Goal: Task Accomplishment & Management: Manage account settings

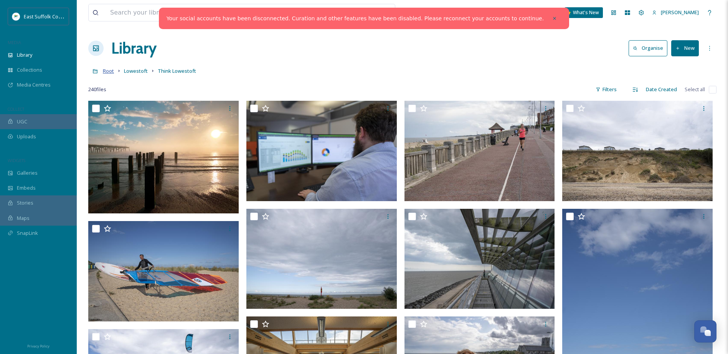
click at [106, 73] on span "Root" at bounding box center [108, 71] width 11 height 7
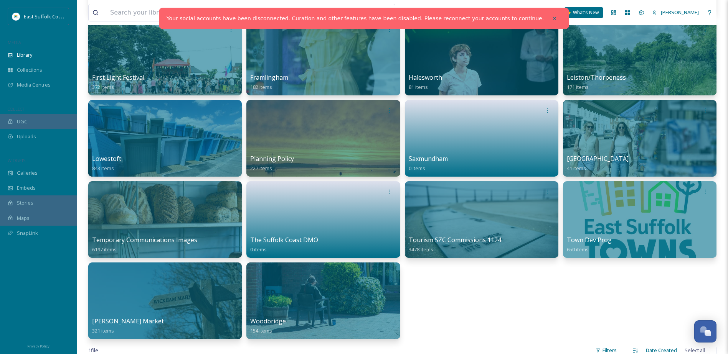
scroll to position [308, 0]
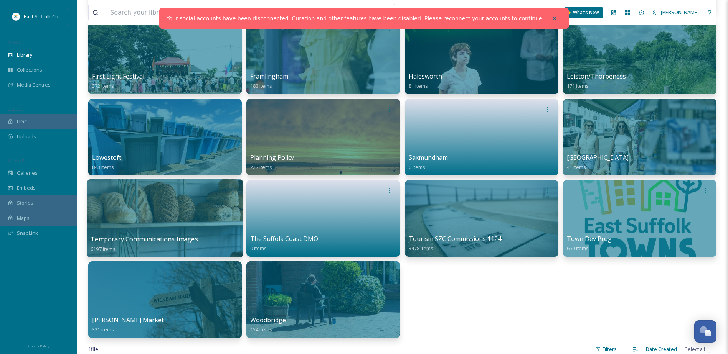
click at [188, 209] on div at bounding box center [165, 219] width 157 height 78
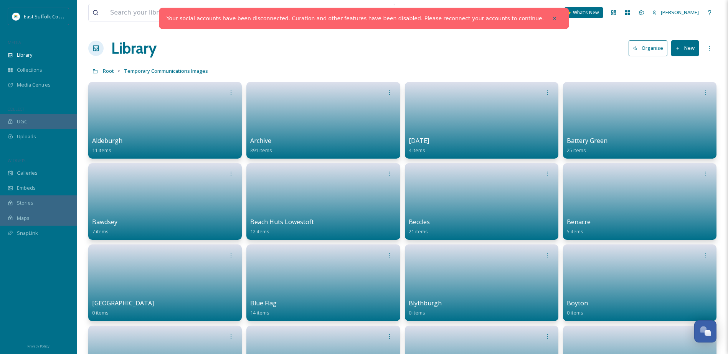
click at [694, 48] on button "New" at bounding box center [685, 48] width 28 height 16
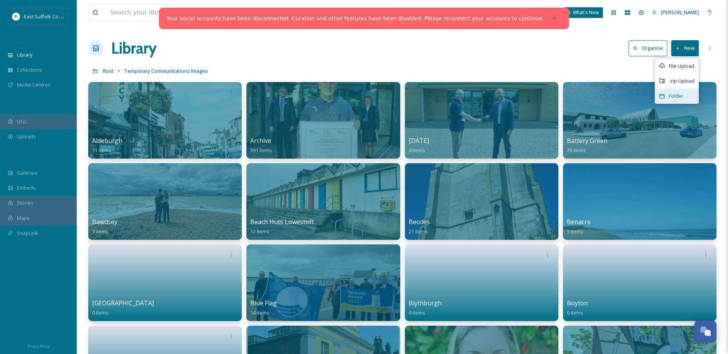
click at [687, 99] on div "Folder" at bounding box center [676, 96] width 43 height 15
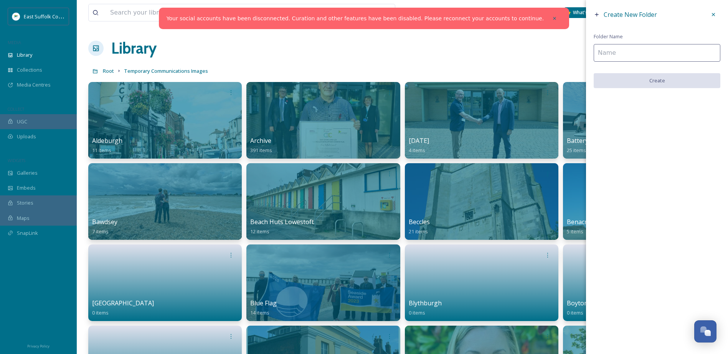
click at [633, 38] on div "Create New Folder Folder Name Create" at bounding box center [657, 48] width 142 height 96
click at [636, 48] on input at bounding box center [656, 53] width 127 height 18
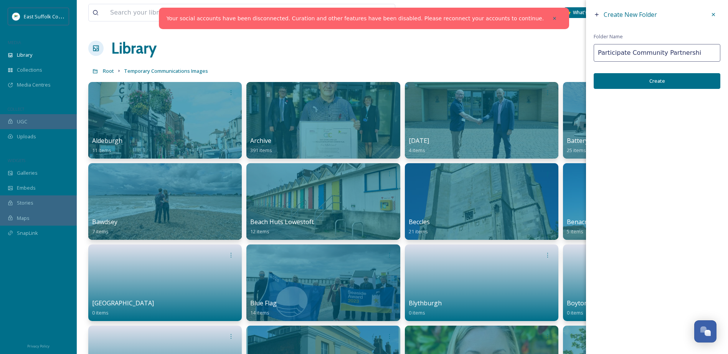
type input "Participate Community Partnership"
click at [636, 48] on input "Participate Community Partnership" at bounding box center [656, 53] width 127 height 18
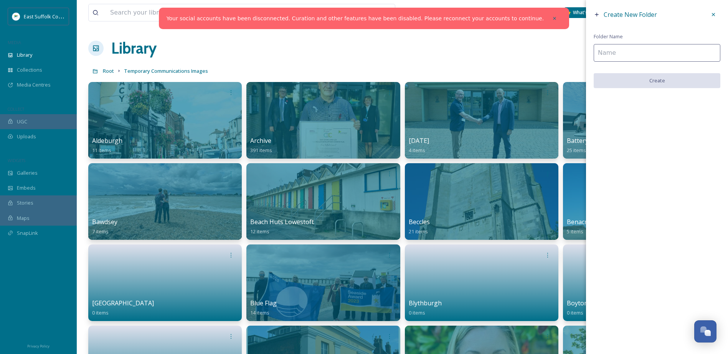
click at [713, 15] on icon at bounding box center [713, 15] width 6 height 6
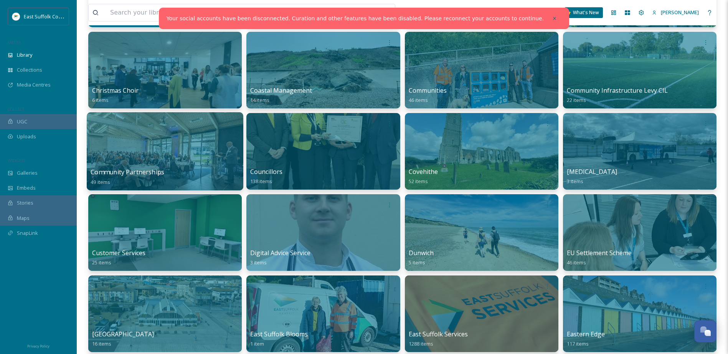
scroll to position [376, 0]
click at [150, 138] on div at bounding box center [165, 151] width 157 height 78
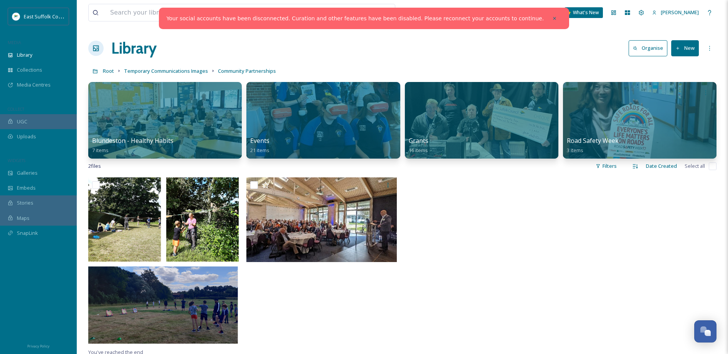
click at [679, 46] on icon at bounding box center [677, 48] width 5 height 5
click at [683, 96] on span "Folder" at bounding box center [676, 95] width 15 height 7
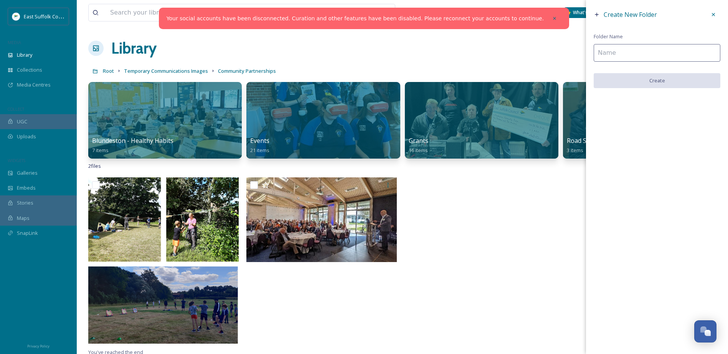
click at [646, 54] on input at bounding box center [656, 53] width 127 height 18
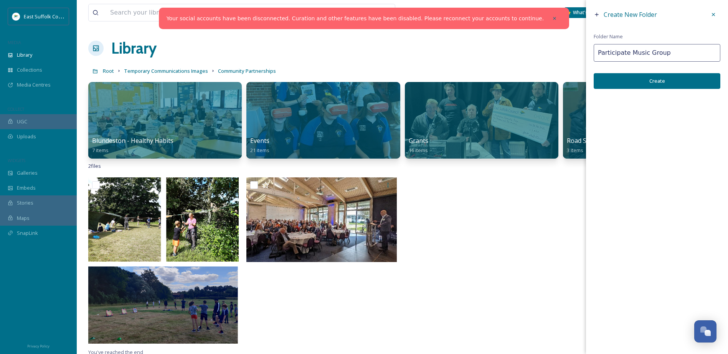
type input "Participate Music Group"
click at [648, 79] on button "Create" at bounding box center [656, 81] width 127 height 16
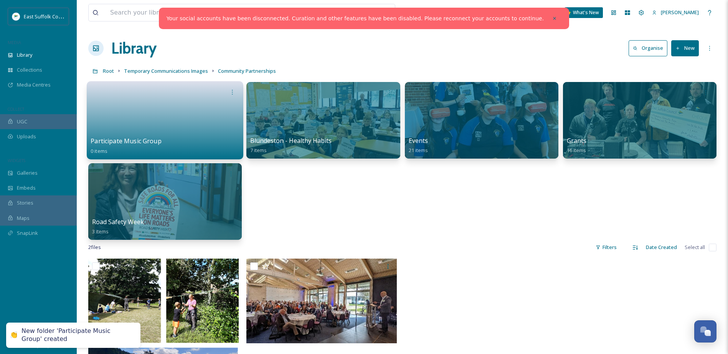
click at [168, 120] on link at bounding box center [165, 117] width 149 height 37
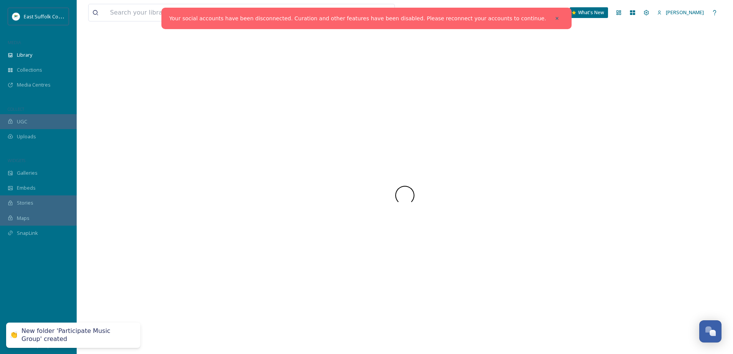
click at [168, 120] on div at bounding box center [405, 196] width 634 height 318
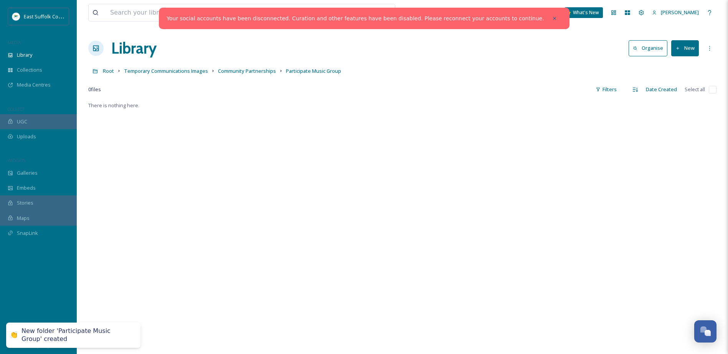
click at [201, 194] on div "There is nothing here." at bounding box center [402, 278] width 628 height 354
click at [685, 50] on button "New" at bounding box center [685, 48] width 28 height 16
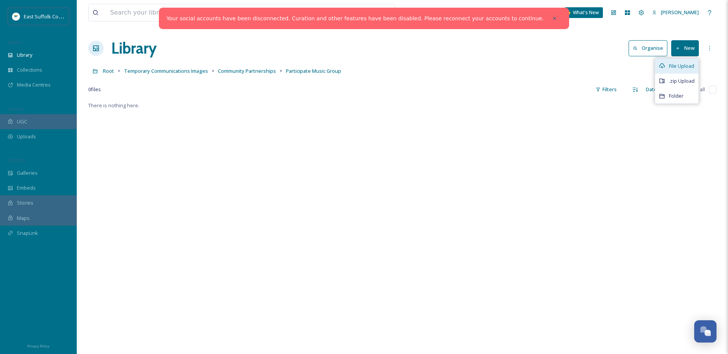
click at [684, 68] on span "File Upload" at bounding box center [681, 66] width 25 height 7
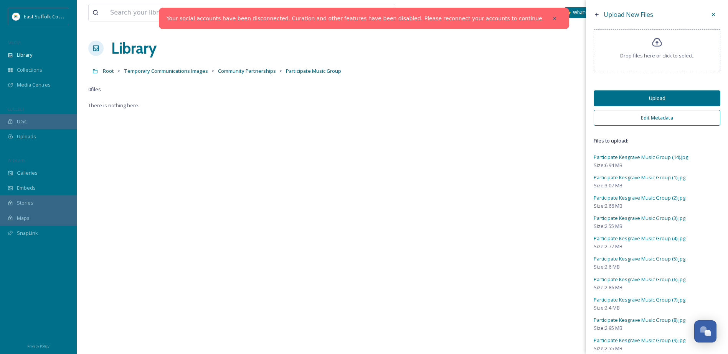
click at [672, 116] on button "Edit Metadata" at bounding box center [656, 118] width 127 height 16
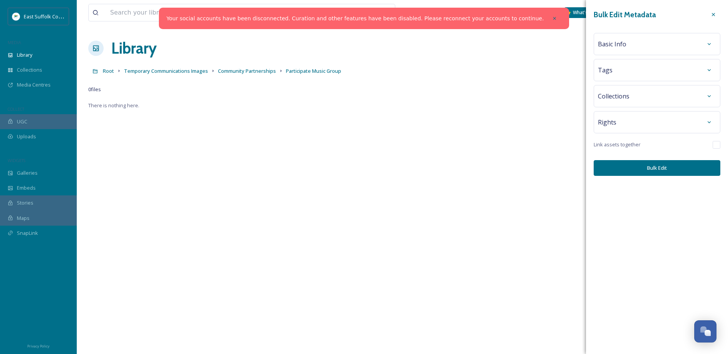
click at [653, 43] on div "Basic Info" at bounding box center [657, 44] width 118 height 14
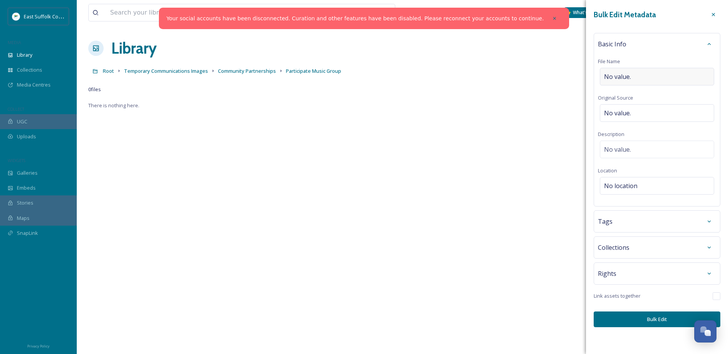
click at [658, 76] on div "No value." at bounding box center [657, 77] width 114 height 18
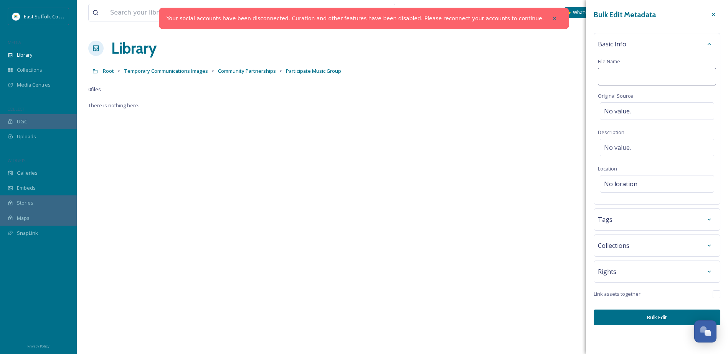
type input "P"
click at [651, 38] on div "Basic Info" at bounding box center [657, 44] width 118 height 14
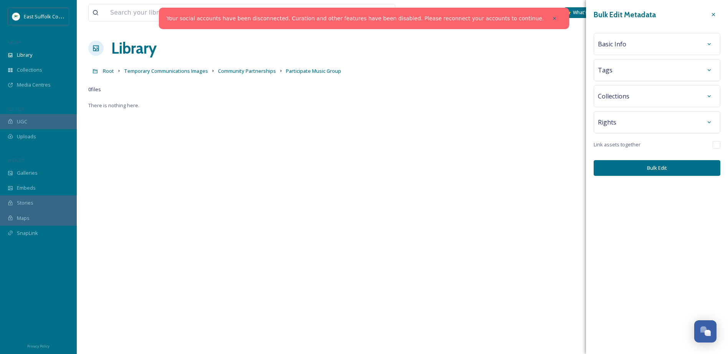
click at [646, 64] on div "Tags" at bounding box center [657, 70] width 118 height 14
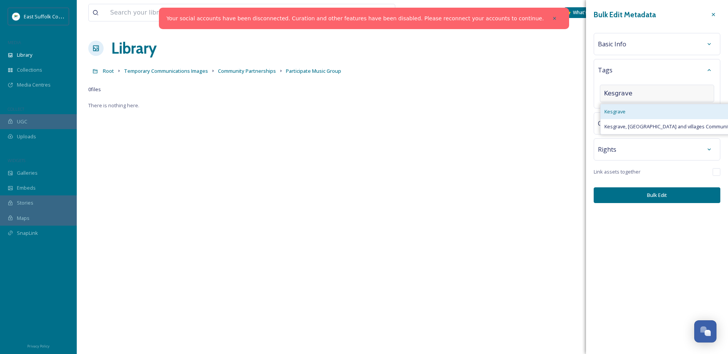
type input "Kesgrave"
click at [637, 106] on div "Kesgrave" at bounding box center [681, 111] width 163 height 15
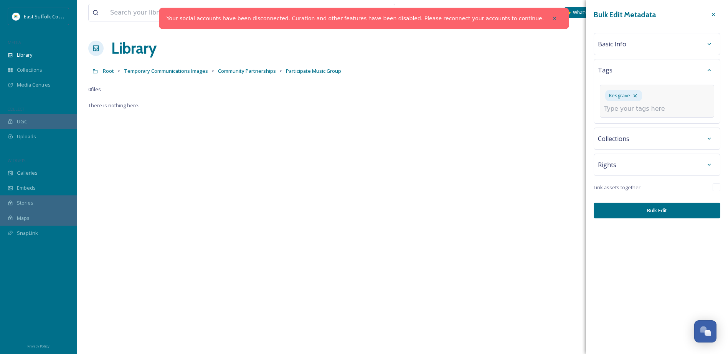
click at [639, 110] on input at bounding box center [642, 108] width 77 height 9
type input "Music Group"
click at [639, 110] on input at bounding box center [642, 108] width 77 height 9
type input "Singing"
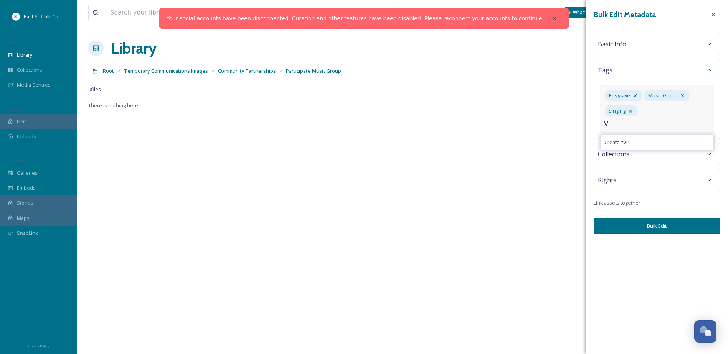
type input "V"
type input "Community Centre"
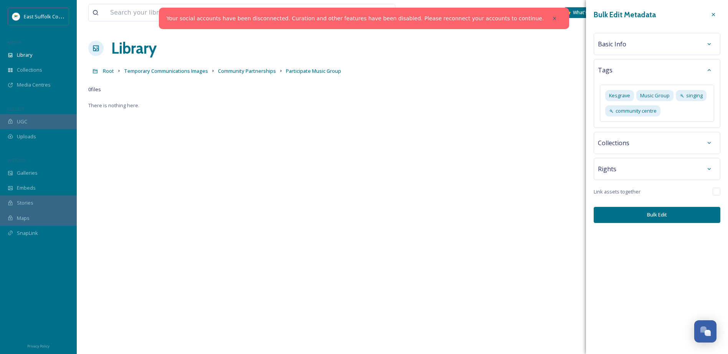
click at [639, 155] on div "Bulk Edit Metadata Basic Info Tags Kesgrave Music Group singing community centr…" at bounding box center [657, 115] width 142 height 231
click at [652, 144] on div "Collections" at bounding box center [657, 143] width 118 height 14
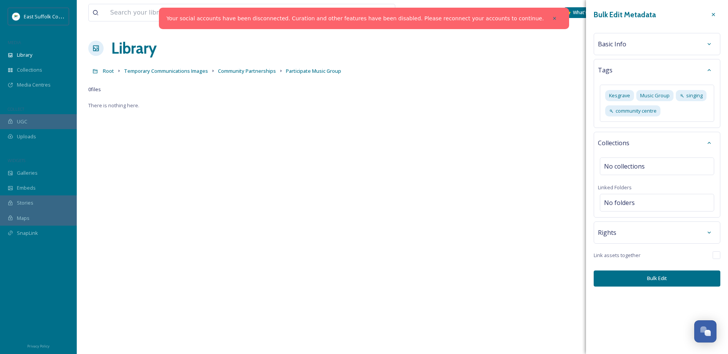
click at [652, 144] on div "Collections" at bounding box center [657, 143] width 118 height 14
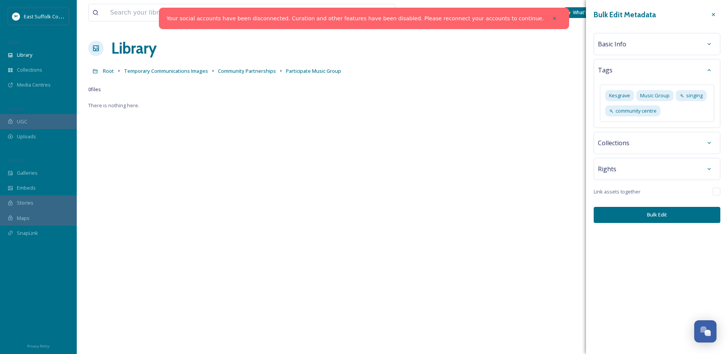
click at [628, 171] on div "Rights" at bounding box center [657, 169] width 118 height 14
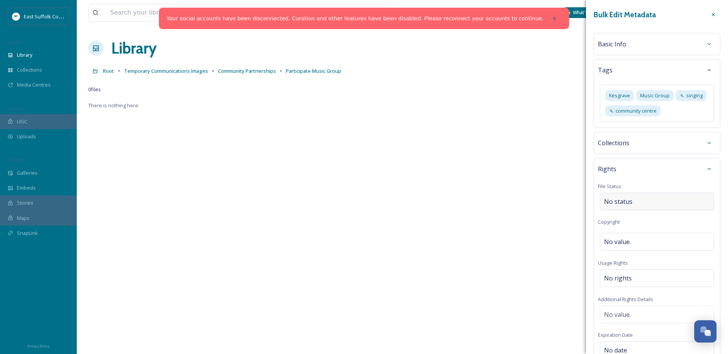
click at [637, 198] on div "No status" at bounding box center [657, 202] width 114 height 18
click at [637, 177] on div "Rights File Status No status Copyright No value. Usage Rights No rights Additio…" at bounding box center [656, 281] width 127 height 246
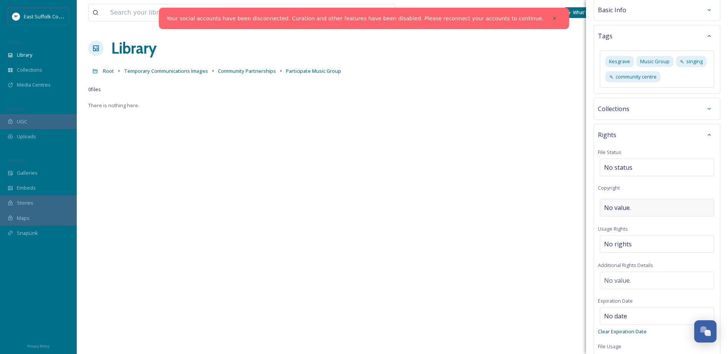
scroll to position [38, 0]
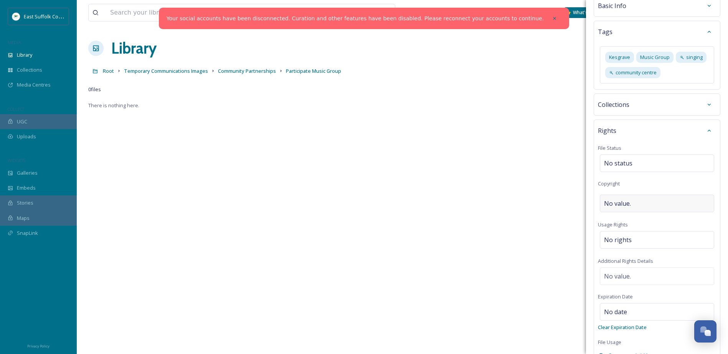
click at [626, 213] on div "Rights File Status No status Copyright No value. Usage Rights No rights Additio…" at bounding box center [656, 243] width 127 height 246
click at [626, 198] on div "No value." at bounding box center [657, 204] width 114 height 18
click at [649, 180] on div "Rights File Status No status Copyright Usage Rights No rights Additional Rights…" at bounding box center [656, 242] width 127 height 244
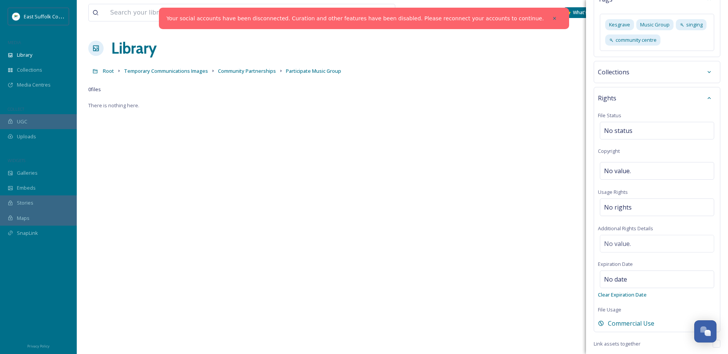
scroll to position [100, 0]
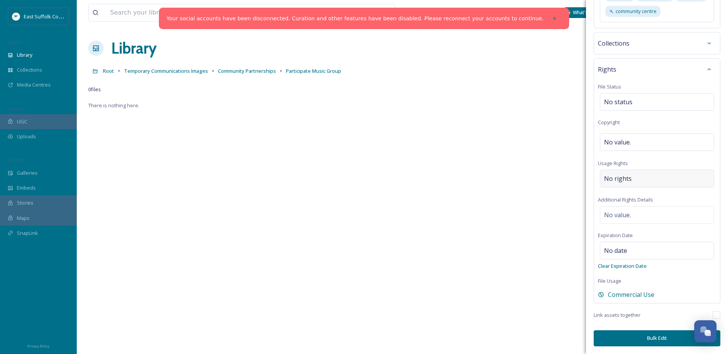
click at [642, 179] on div "No rights" at bounding box center [657, 179] width 114 height 18
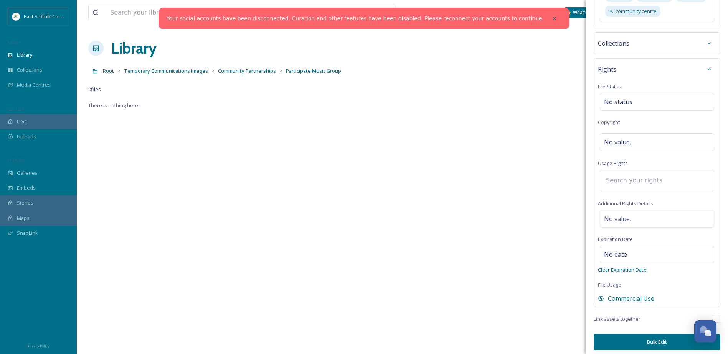
click at [642, 179] on input at bounding box center [644, 180] width 84 height 17
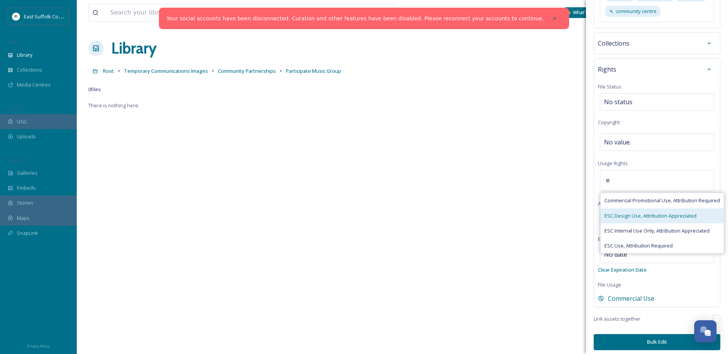
type input "e"
click at [654, 217] on span "ESC Design Use, Attribution Appreciated" at bounding box center [650, 216] width 92 height 7
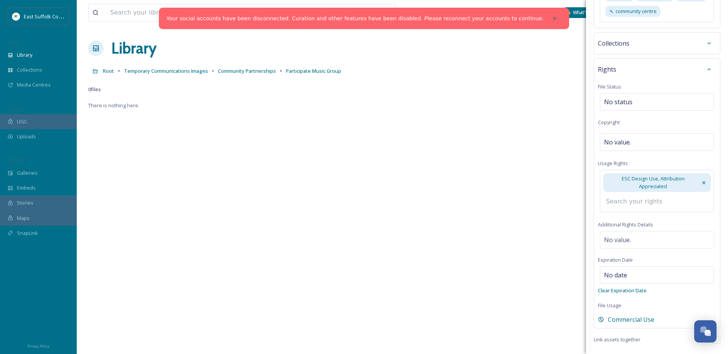
click at [641, 200] on input at bounding box center [644, 201] width 84 height 17
click at [640, 205] on input at bounding box center [644, 201] width 84 height 17
click at [625, 205] on input at bounding box center [644, 201] width 84 height 17
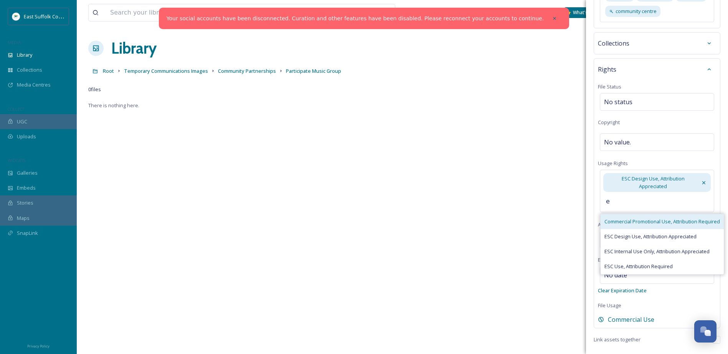
type input "e"
drag, startPoint x: 637, startPoint y: 222, endPoint x: 658, endPoint y: 225, distance: 21.3
click at [637, 222] on span "Commercial Promotional Use, Attribution Required" at bounding box center [661, 221] width 115 height 7
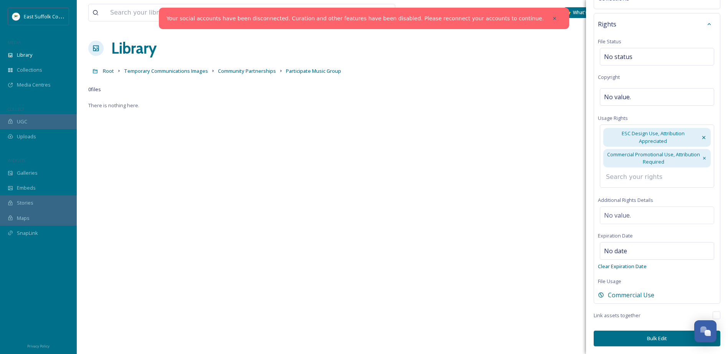
scroll to position [145, 0]
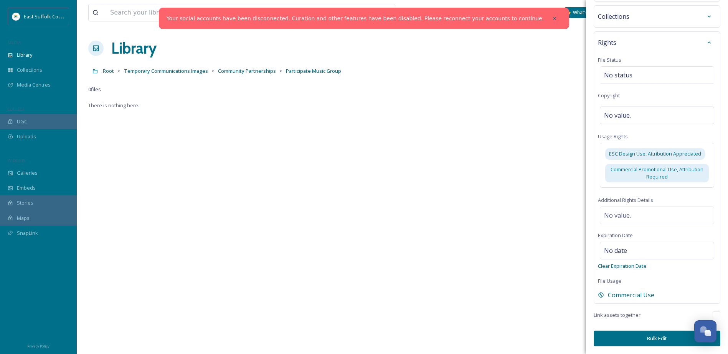
click at [664, 336] on button "Bulk Edit" at bounding box center [656, 339] width 127 height 16
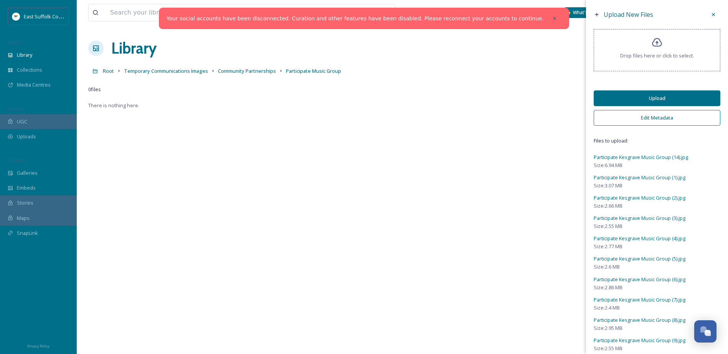
click at [654, 98] on button "Upload" at bounding box center [656, 99] width 127 height 16
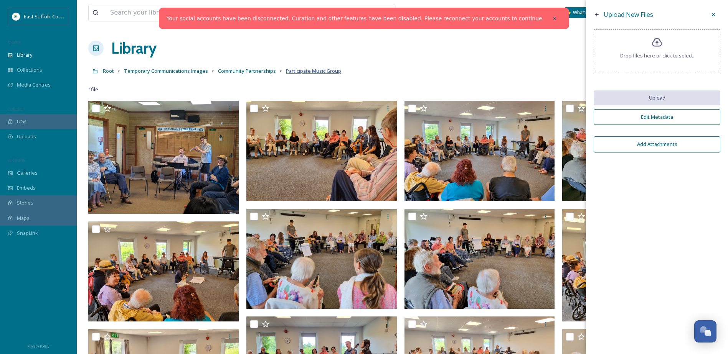
click at [305, 72] on span "Participate Music Group" at bounding box center [313, 71] width 55 height 7
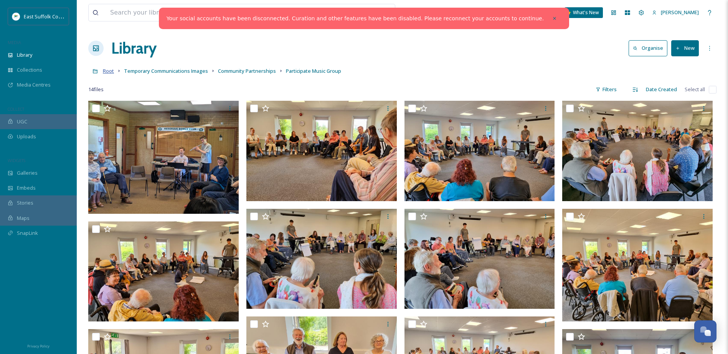
click at [109, 68] on span "Root" at bounding box center [108, 71] width 11 height 7
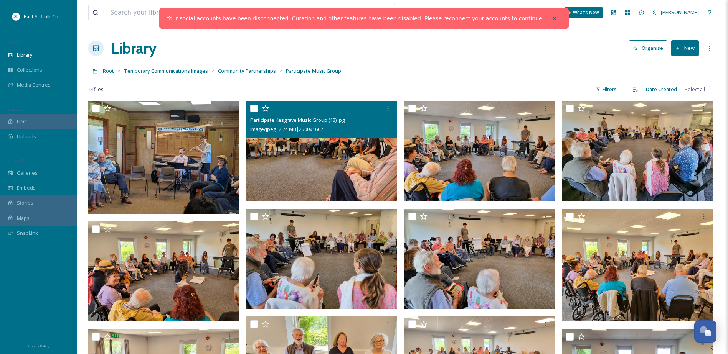
click at [344, 156] on img at bounding box center [321, 151] width 150 height 101
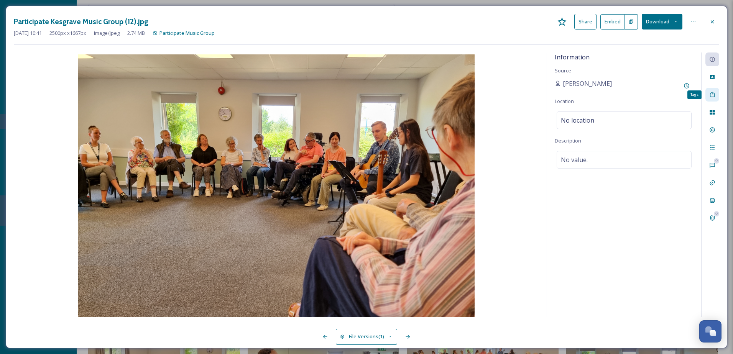
click at [712, 96] on icon at bounding box center [713, 95] width 6 height 6
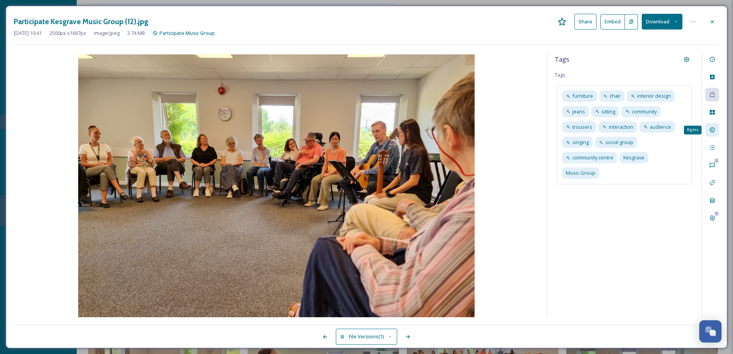
click at [712, 132] on icon at bounding box center [713, 130] width 6 height 6
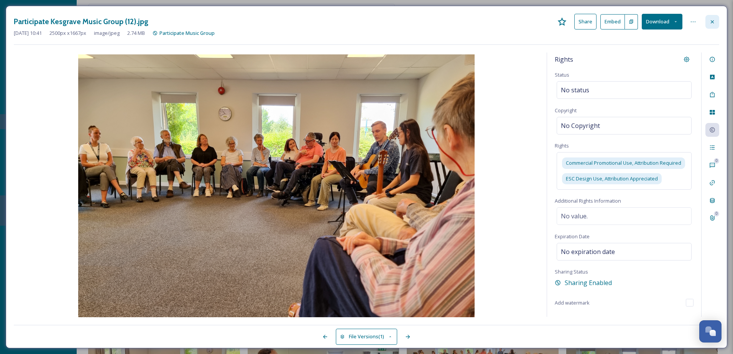
click at [716, 19] on div at bounding box center [713, 22] width 14 height 14
